Goal: Task Accomplishment & Management: Use online tool/utility

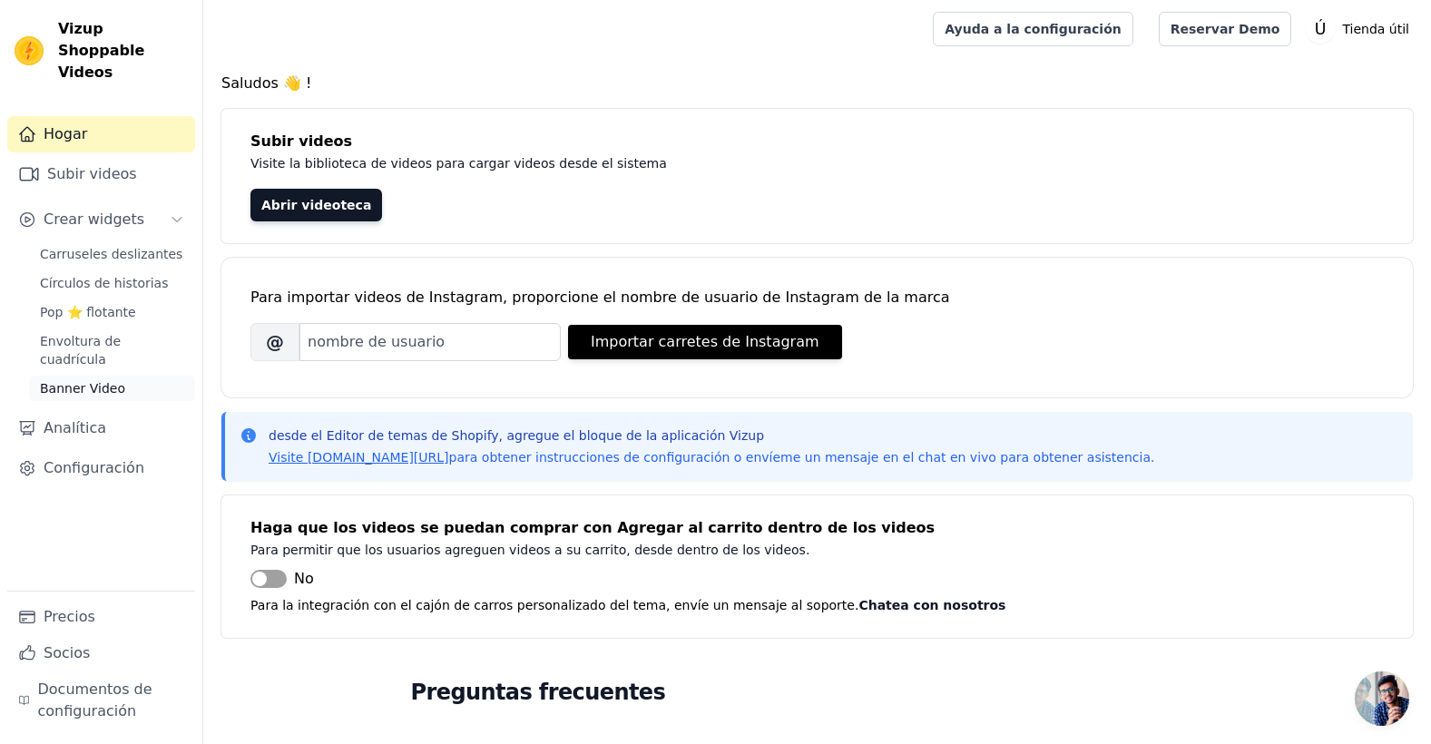
click at [131, 376] on link "Banner Video" at bounding box center [112, 388] width 166 height 25
click at [90, 379] on span "Banner Video" at bounding box center [82, 388] width 85 height 18
click at [106, 379] on span "Banner Video" at bounding box center [82, 388] width 85 height 18
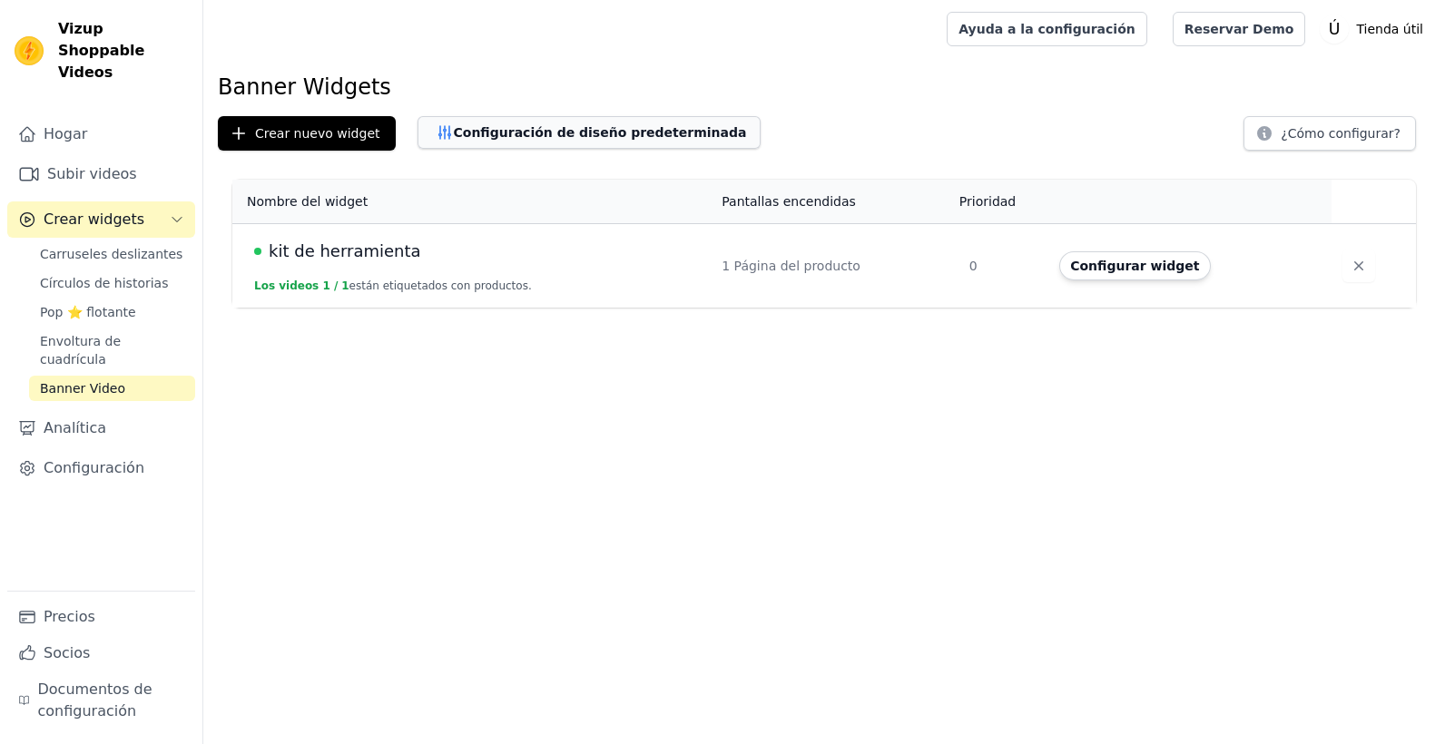
click at [603, 132] on font "Configuración de diseño predeterminada" at bounding box center [600, 132] width 293 height 18
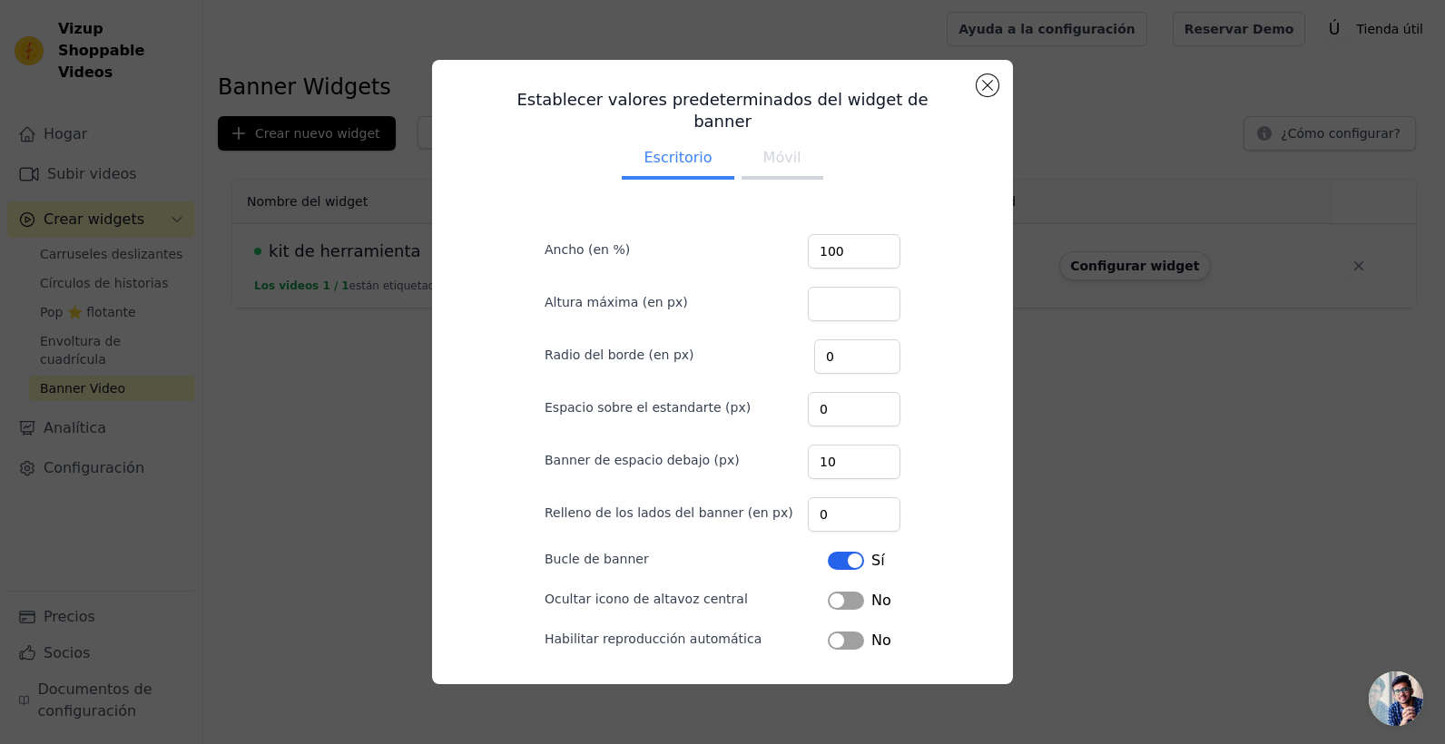
click at [366, 344] on div "Establecer valores predeterminados del widget de banner Escritorio Móvil Ancho …" at bounding box center [722, 372] width 1387 height 682
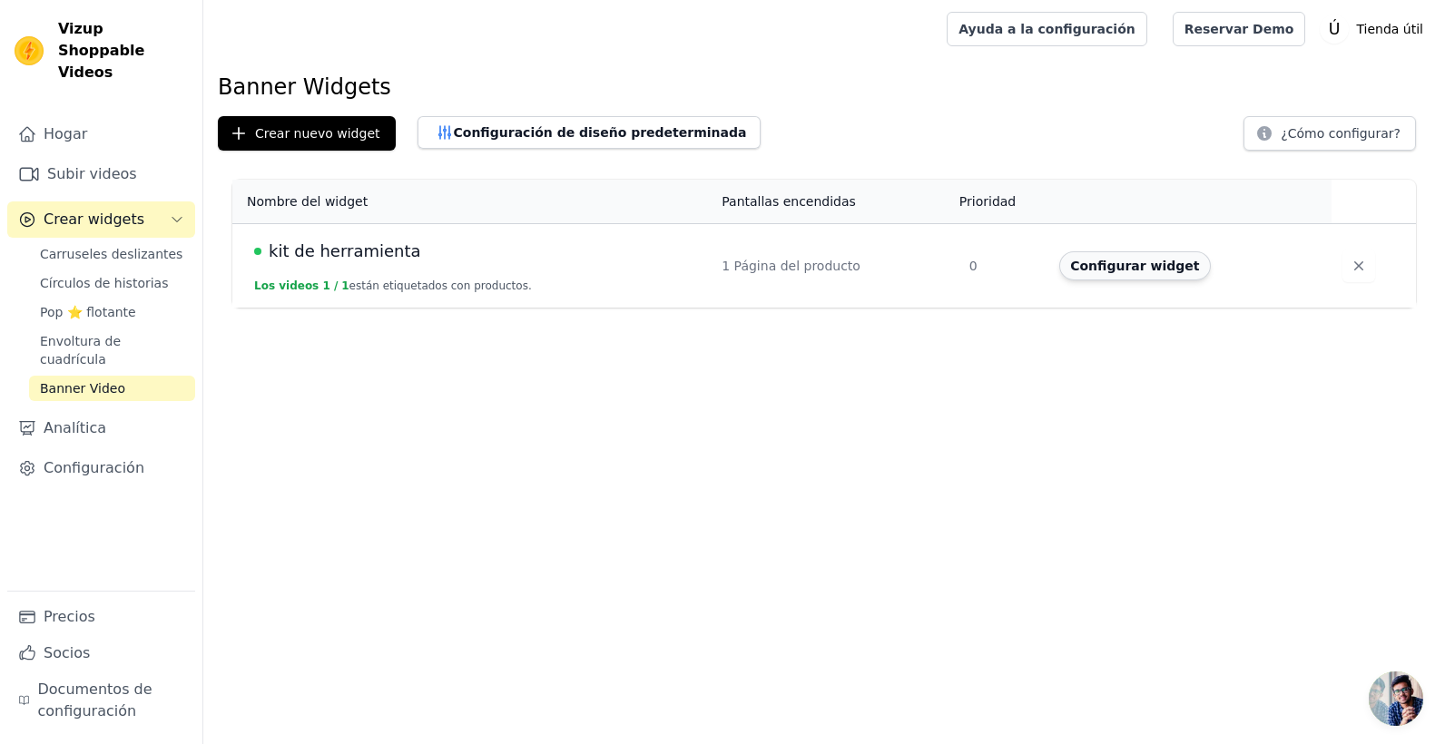
click at [1086, 268] on button "Configurar widget" at bounding box center [1134, 265] width 151 height 29
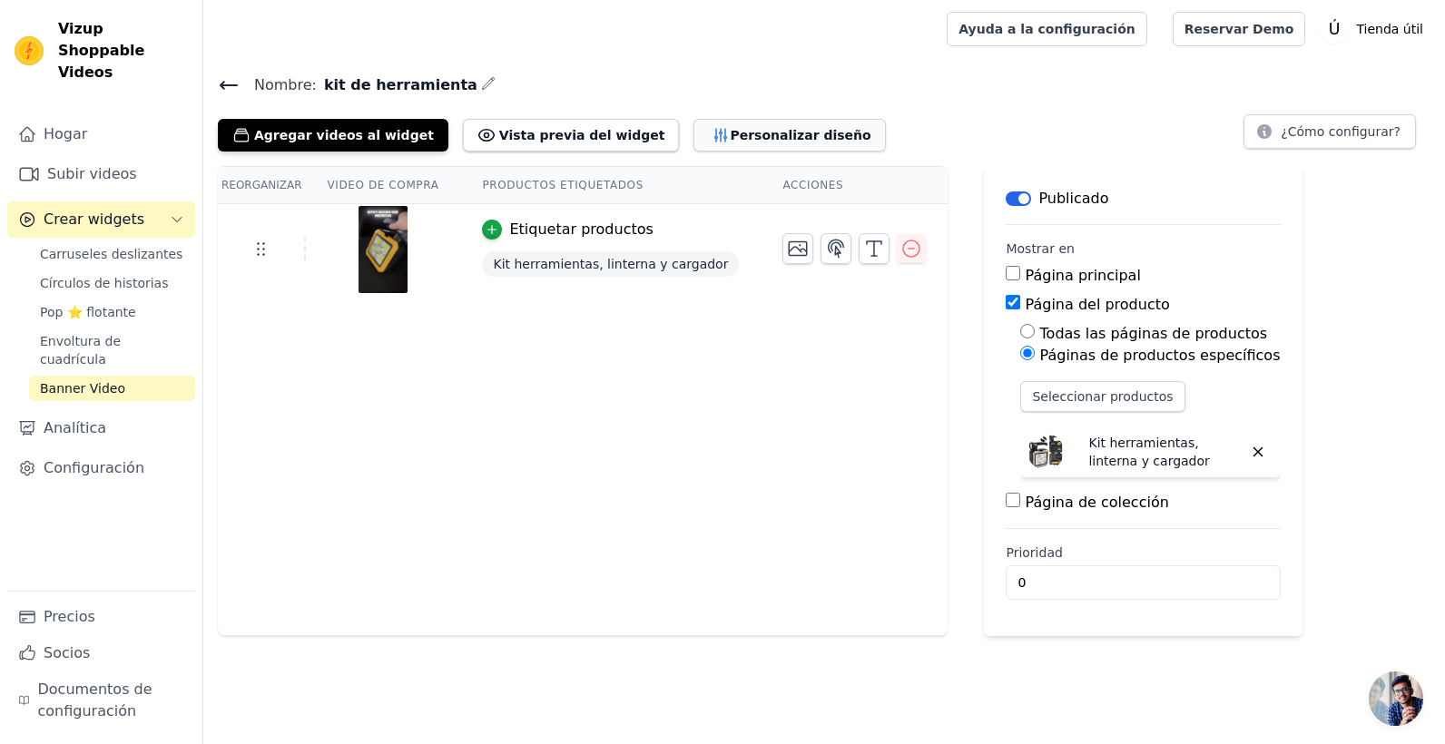
click at [730, 140] on font "Personalizar diseño" at bounding box center [800, 135] width 141 height 18
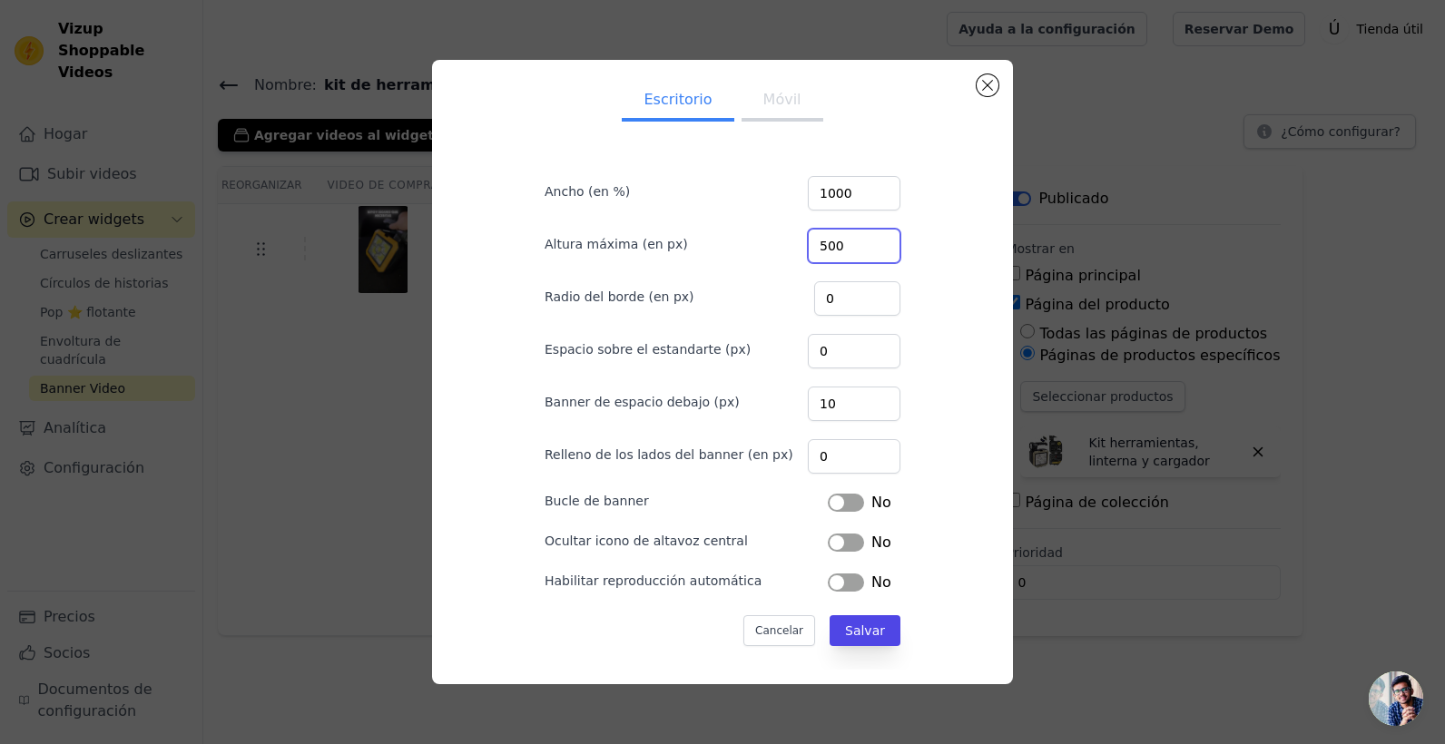
click at [849, 243] on input "500" at bounding box center [854, 246] width 93 height 34
click at [849, 190] on input "1000" at bounding box center [854, 193] width 93 height 34
click at [847, 252] on input "500" at bounding box center [854, 246] width 93 height 34
type input "5"
type input "700"
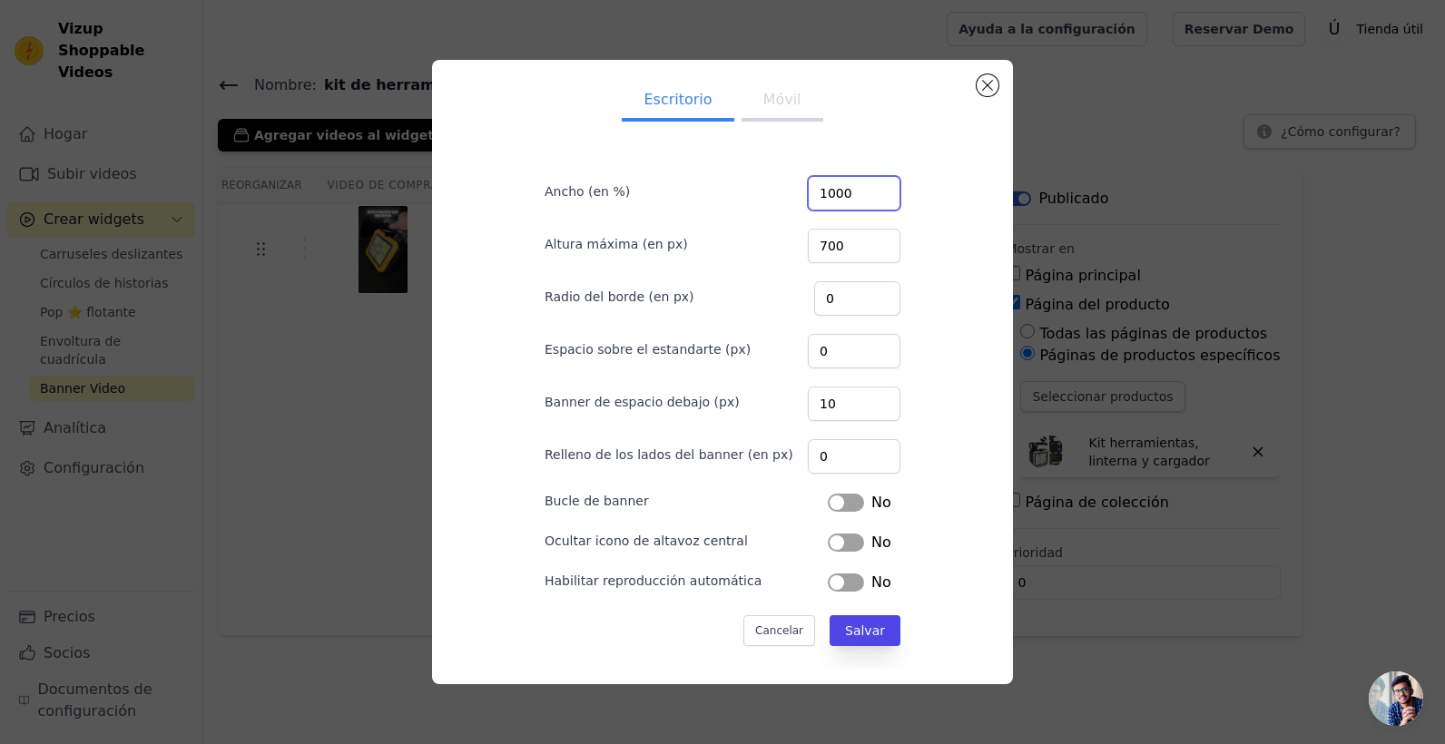
click at [842, 187] on input "1000" at bounding box center [854, 193] width 93 height 34
type input "1500"
click at [859, 619] on button "Salvar" at bounding box center [864, 630] width 71 height 31
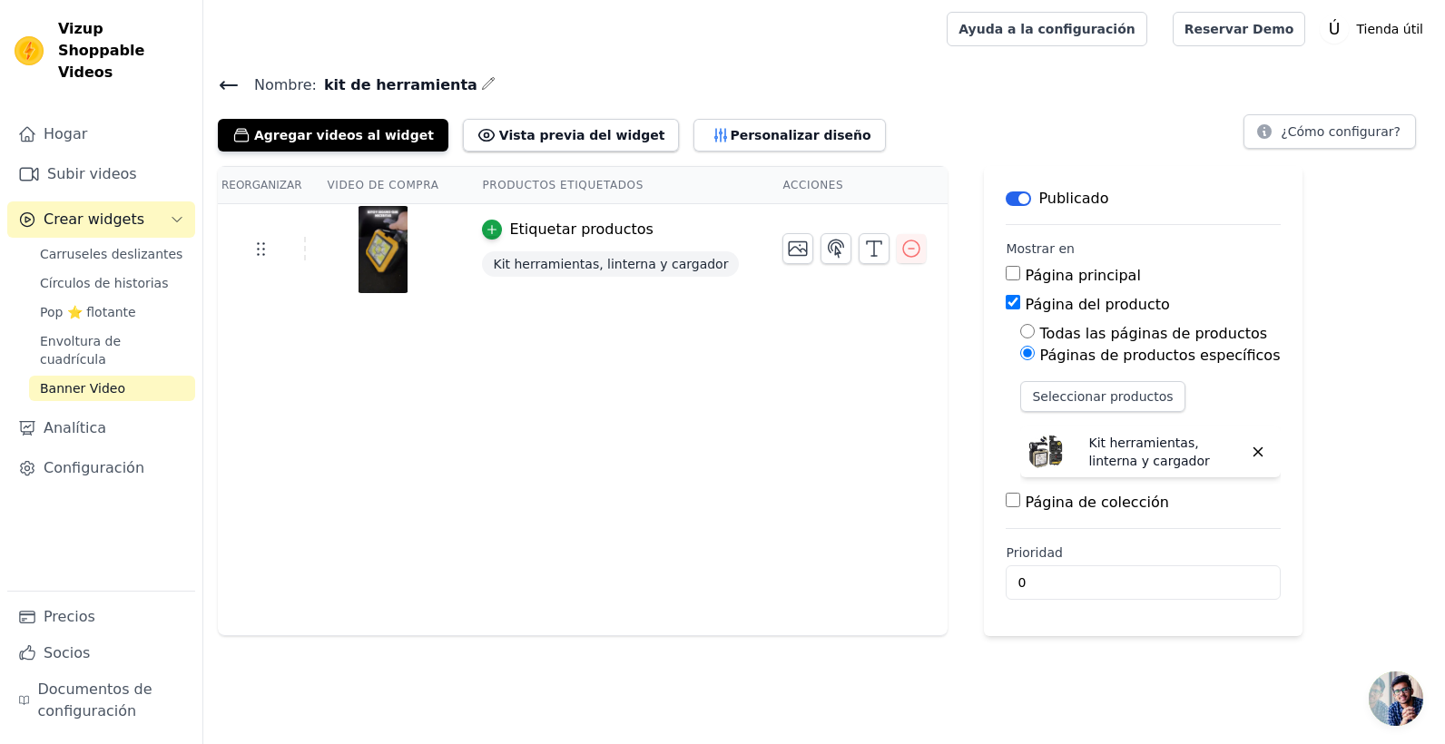
click at [903, 132] on div "Agregar videos al widget Vista previa del widget Personalizar diseño ¿Cómo conf…" at bounding box center [824, 132] width 1212 height 40
click at [233, 83] on icon at bounding box center [229, 85] width 22 height 22
